Goal: Task Accomplishment & Management: Manage account settings

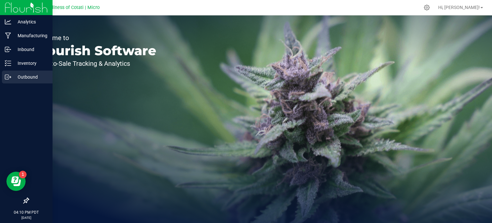
click at [29, 77] on p "Outbound" at bounding box center [30, 77] width 38 height 8
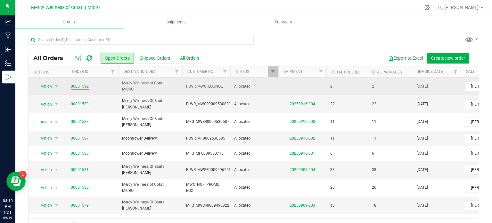
click at [77, 85] on link "00001592" at bounding box center [80, 86] width 18 height 6
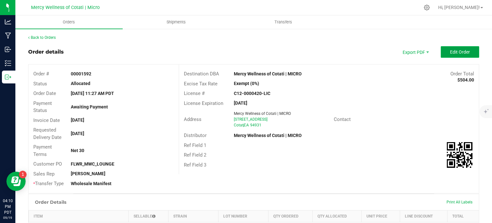
click at [450, 50] on span "Edit Order" at bounding box center [460, 51] width 20 height 5
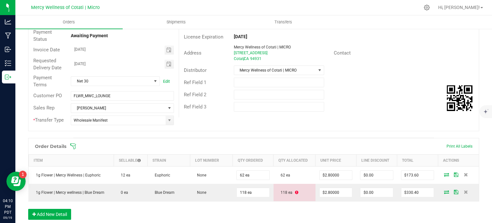
scroll to position [160, 0]
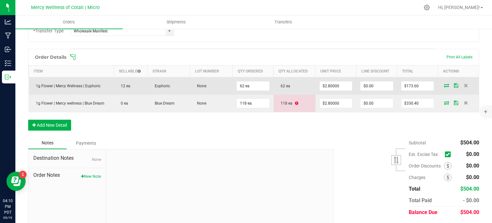
click at [444, 83] on icon at bounding box center [446, 85] width 5 height 4
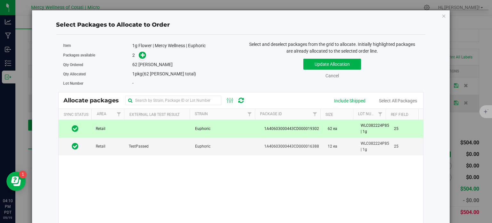
click at [442, 15] on div "Select Packages to Allocate to Order Item 1g Flower | Mercy Wellness | Euphoric…" at bounding box center [241, 150] width 418 height 280
click at [442, 15] on icon "button" at bounding box center [444, 16] width 4 height 8
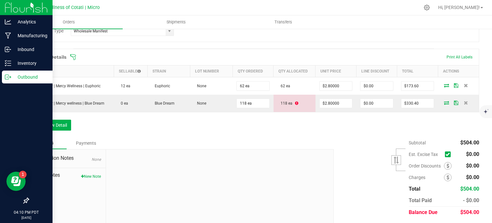
click at [33, 79] on p "Outbound" at bounding box center [30, 77] width 38 height 8
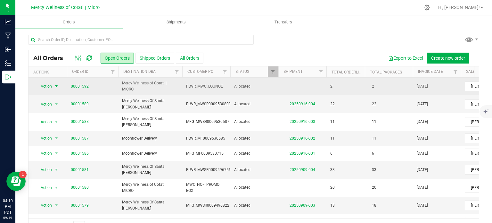
click at [56, 87] on span "select" at bounding box center [56, 86] width 5 height 5
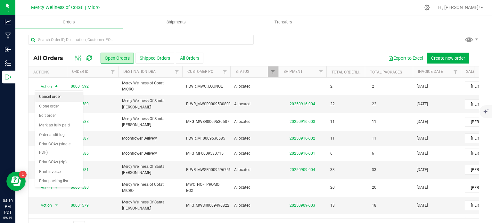
click at [56, 98] on li "Cancel order" at bounding box center [59, 97] width 48 height 10
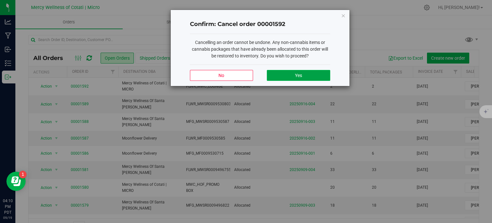
click at [285, 77] on button "Yes" at bounding box center [298, 75] width 63 height 11
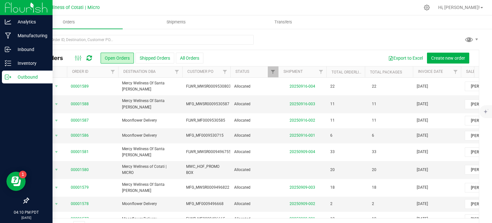
click at [22, 78] on p "Outbound" at bounding box center [30, 77] width 38 height 8
